Goal: Find specific page/section: Find specific page/section

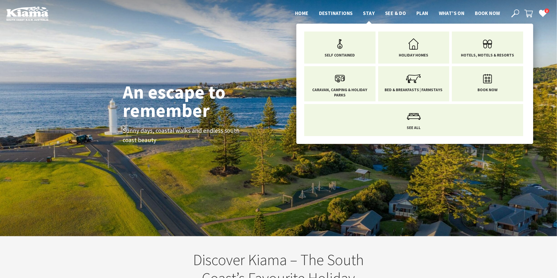
scroll to position [94, 562]
click at [366, 12] on span "Stay" at bounding box center [369, 13] width 12 height 6
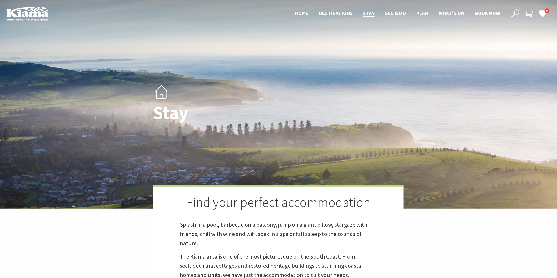
click at [514, 13] on icon at bounding box center [515, 13] width 8 height 8
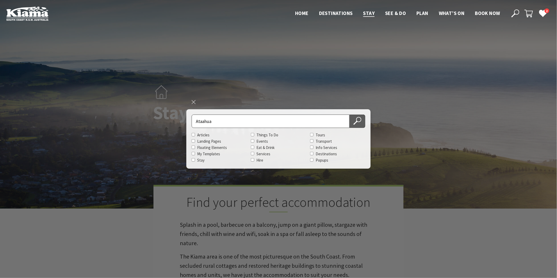
type input "Ataahua"
click at [355, 122] on use at bounding box center [357, 121] width 8 height 8
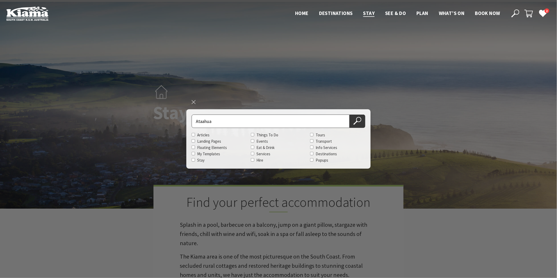
scroll to position [29, 0]
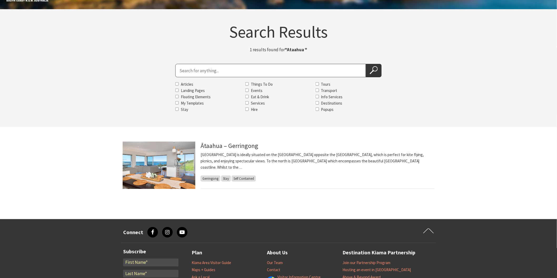
scroll to position [58, 0]
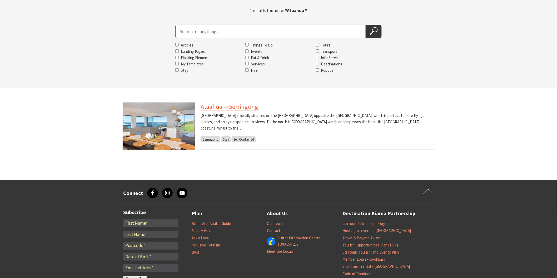
click at [217, 107] on link "Ātaahua – Gerringong" at bounding box center [229, 107] width 58 height 8
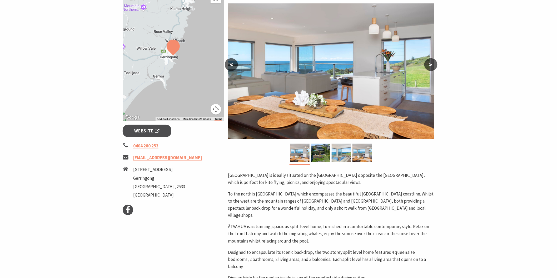
scroll to position [88, 0]
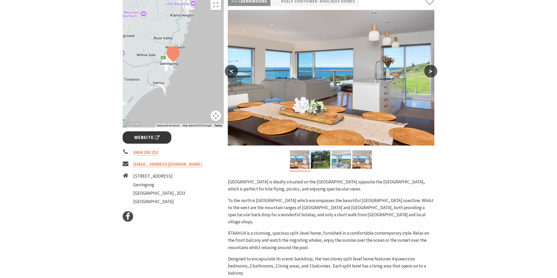
click at [150, 137] on span "Website" at bounding box center [146, 137] width 25 height 7
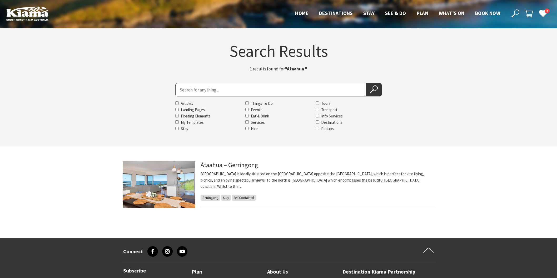
scroll to position [58, 0]
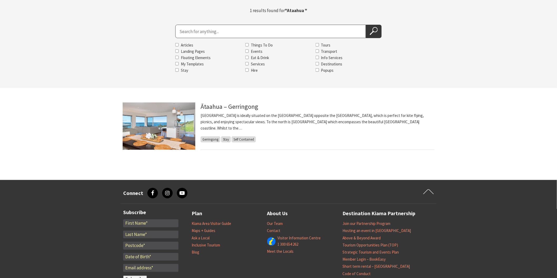
click at [219, 30] on input "Search for" at bounding box center [270, 31] width 190 height 13
type input "[MEDICAL_DATA] Centre"
click at [371, 32] on icon at bounding box center [374, 31] width 8 height 8
